Goal: Register for event/course

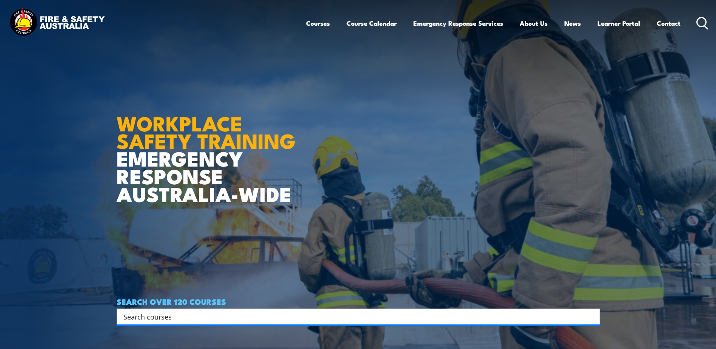
click at [371, 23] on link "Course Calendar" at bounding box center [371, 23] width 50 height 20
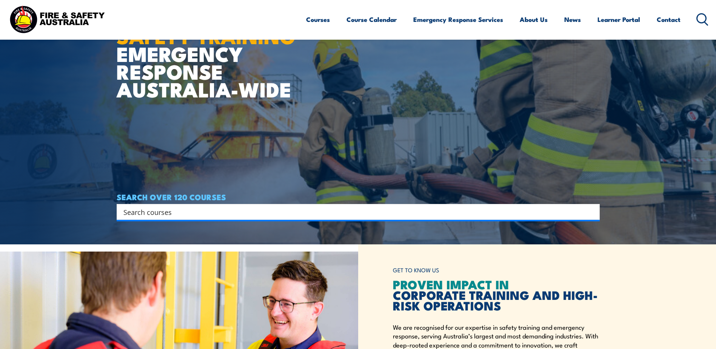
scroll to position [151, 0]
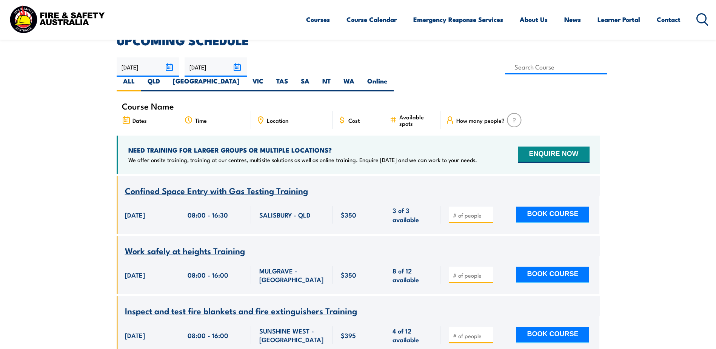
scroll to position [226, 0]
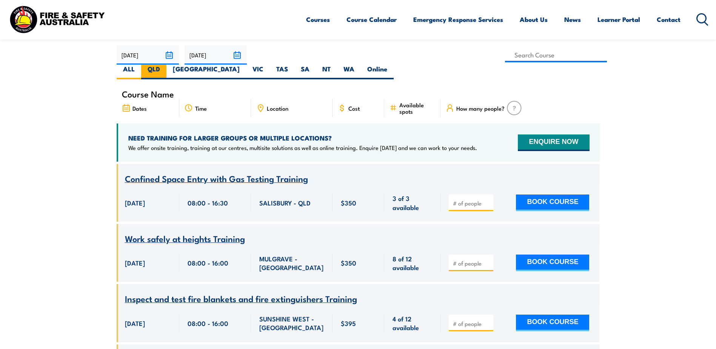
click at [166, 65] on label "QLD" at bounding box center [153, 72] width 25 height 15
click at [165, 65] on input "QLD" at bounding box center [162, 67] width 5 height 5
radio input "true"
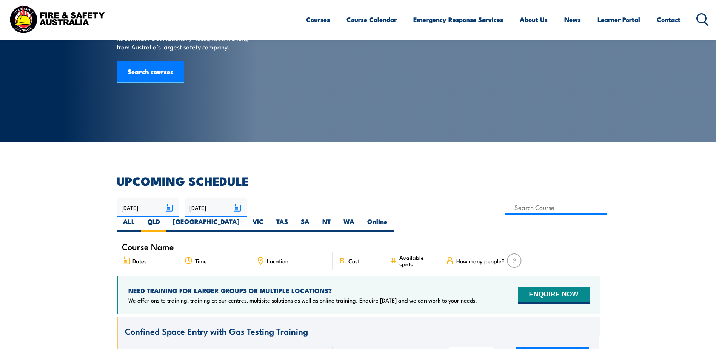
scroll to position [75, 0]
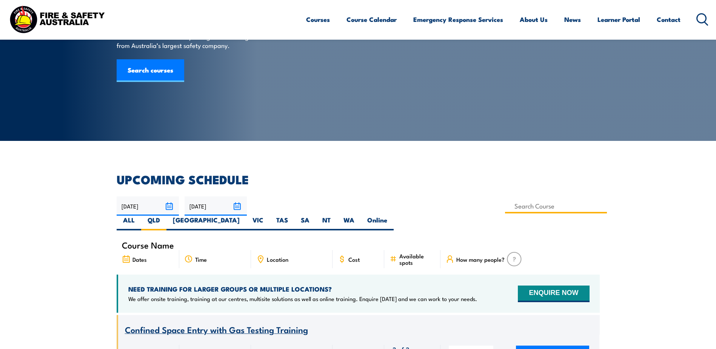
click at [505, 207] on input at bounding box center [556, 205] width 102 height 15
type input "Health & Safety Representatives Initial OHS Training Course (VIC)"
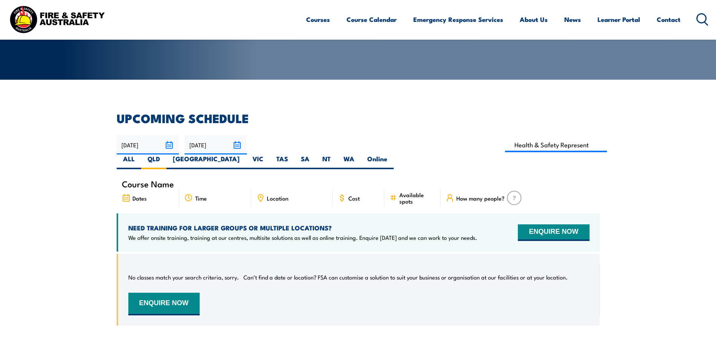
scroll to position [136, 0]
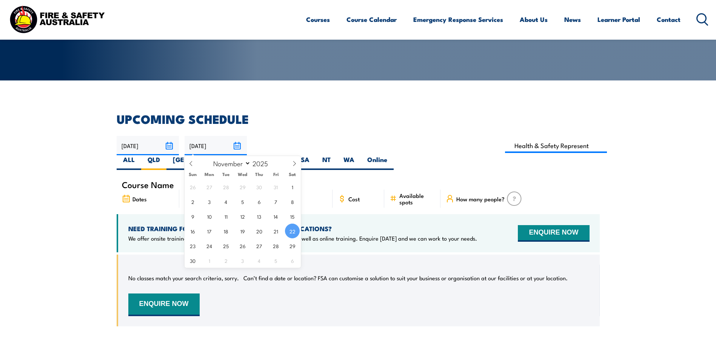
click at [236, 147] on input "[DATE]" at bounding box center [216, 145] width 62 height 19
click at [295, 164] on icon at bounding box center [294, 163] width 5 height 5
select select "11"
click at [295, 164] on icon at bounding box center [294, 163] width 3 height 5
type input "2026"
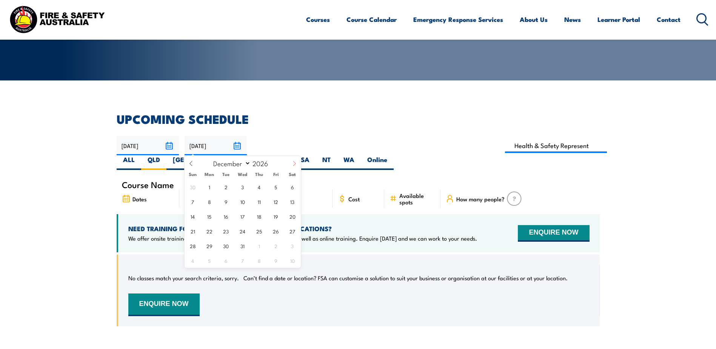
click at [295, 164] on icon at bounding box center [294, 163] width 3 height 5
select select "3"
click at [260, 245] on span "30" at bounding box center [259, 245] width 15 height 15
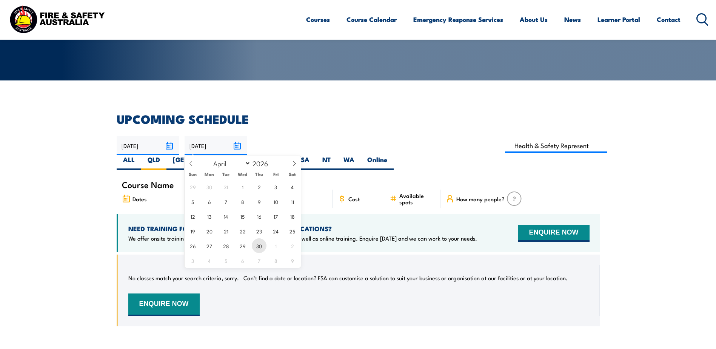
type input "30/04/2026"
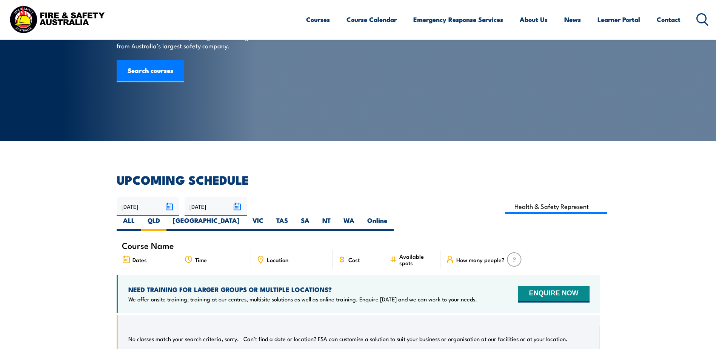
scroll to position [23, 0]
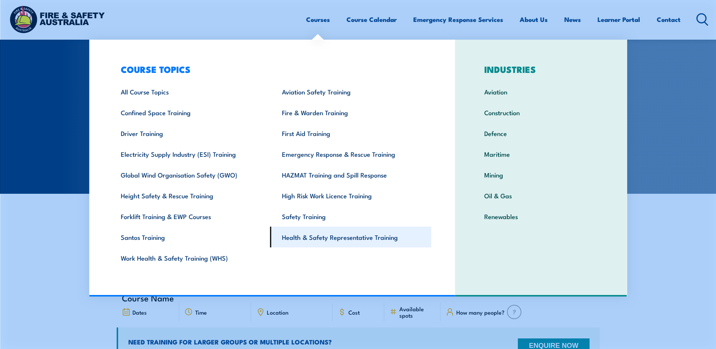
click at [303, 237] on link "Health & Safety Representative Training" at bounding box center [350, 236] width 161 height 21
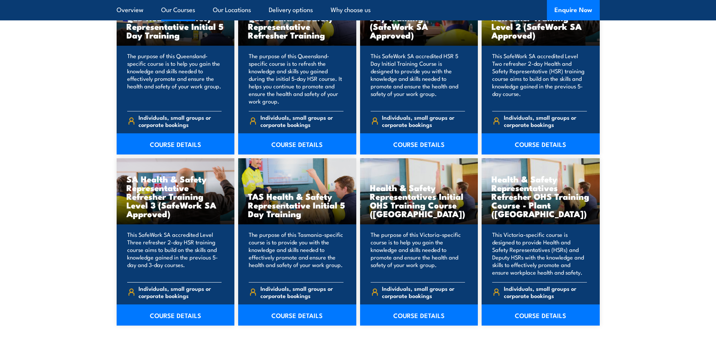
scroll to position [981, 0]
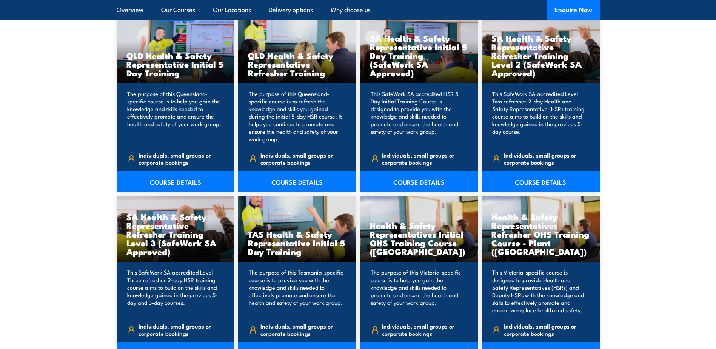
click at [175, 182] on link "COURSE DETAILS" at bounding box center [176, 181] width 118 height 21
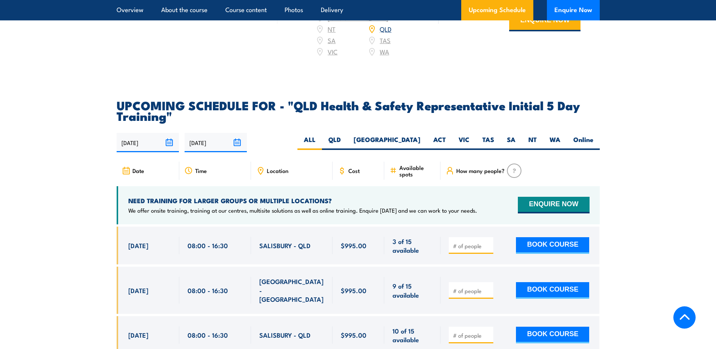
scroll to position [1245, 0]
